Goal: Transaction & Acquisition: Purchase product/service

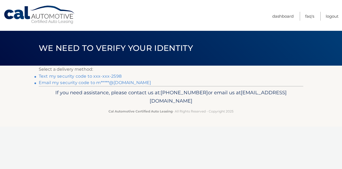
click at [55, 74] on link "Text my security code to xxx-xxx-2598" at bounding box center [80, 75] width 83 height 5
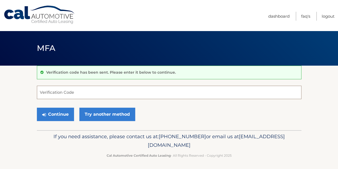
drag, startPoint x: 59, startPoint y: 94, endPoint x: 57, endPoint y: 90, distance: 3.9
click at [59, 94] on input "Verification Code" at bounding box center [169, 91] width 265 height 13
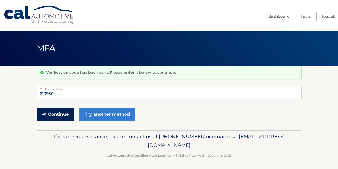
type input "213930"
click at [42, 114] on button "Continue" at bounding box center [55, 113] width 37 height 13
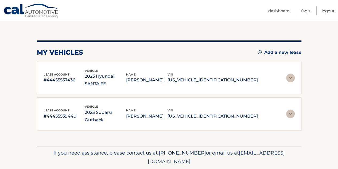
scroll to position [51, 0]
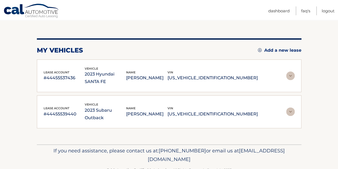
click at [290, 107] on img at bounding box center [290, 111] width 9 height 9
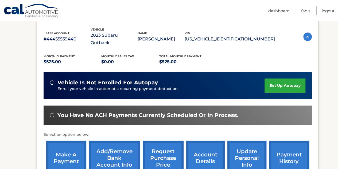
scroll to position [131, 0]
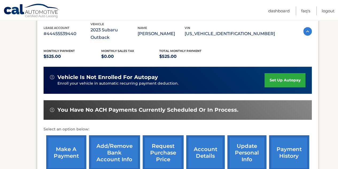
click at [70, 135] on link "make a payment" at bounding box center [66, 152] width 40 height 35
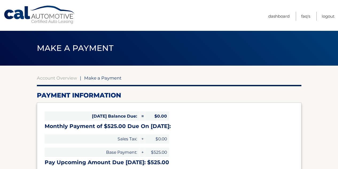
select select "OGVjYzI3ZmEtNTExYy00YjNhLWE3YTktY2ZhZTU4N2E3NTdi"
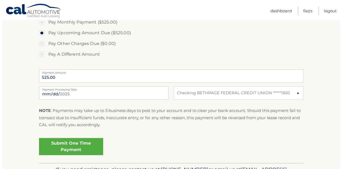
scroll to position [187, 0]
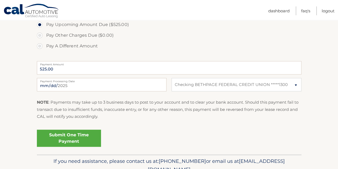
click at [84, 136] on link "Submit One Time Payment" at bounding box center [69, 137] width 64 height 17
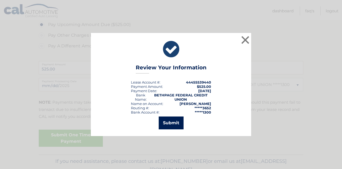
click at [171, 120] on button "Submit" at bounding box center [171, 122] width 25 height 13
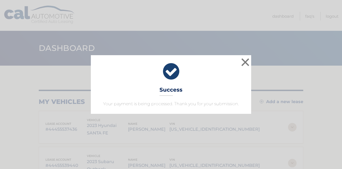
click at [287, 77] on div "× Success Your payment is being processed. Thank you for your submission." at bounding box center [171, 84] width 338 height 58
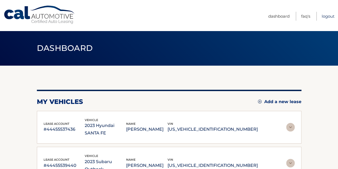
click at [329, 13] on link "Logout" at bounding box center [328, 16] width 13 height 9
